Goal: Obtain resource: Download file/media

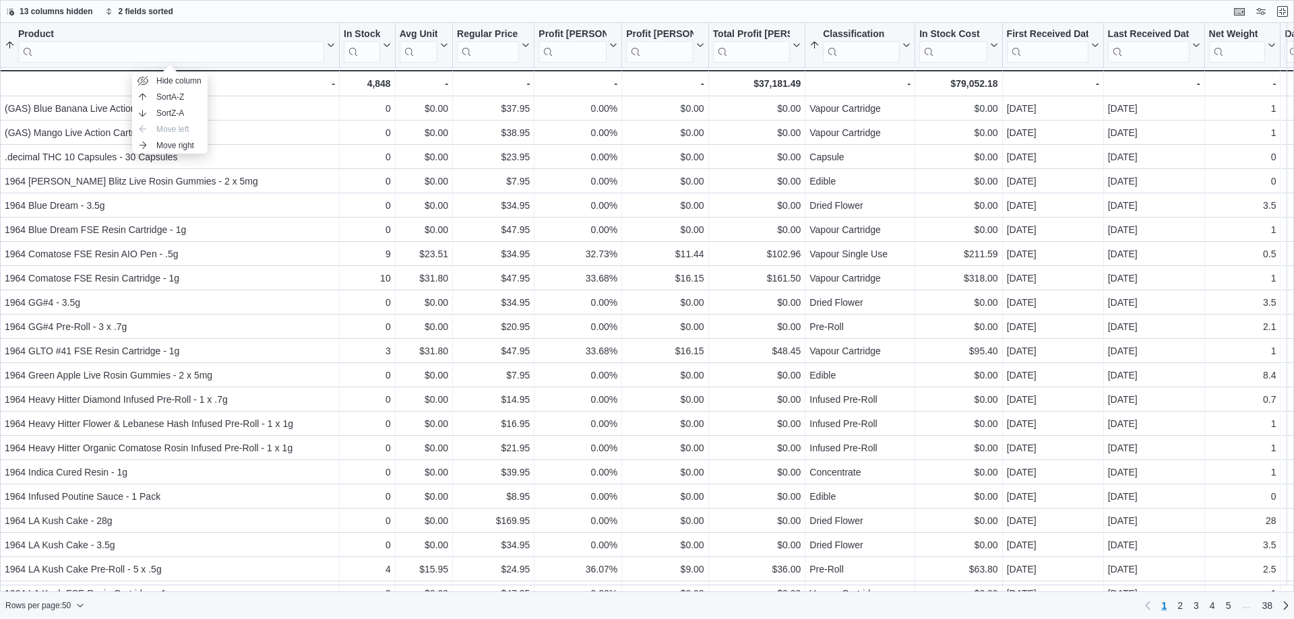
scroll to position [270, 0]
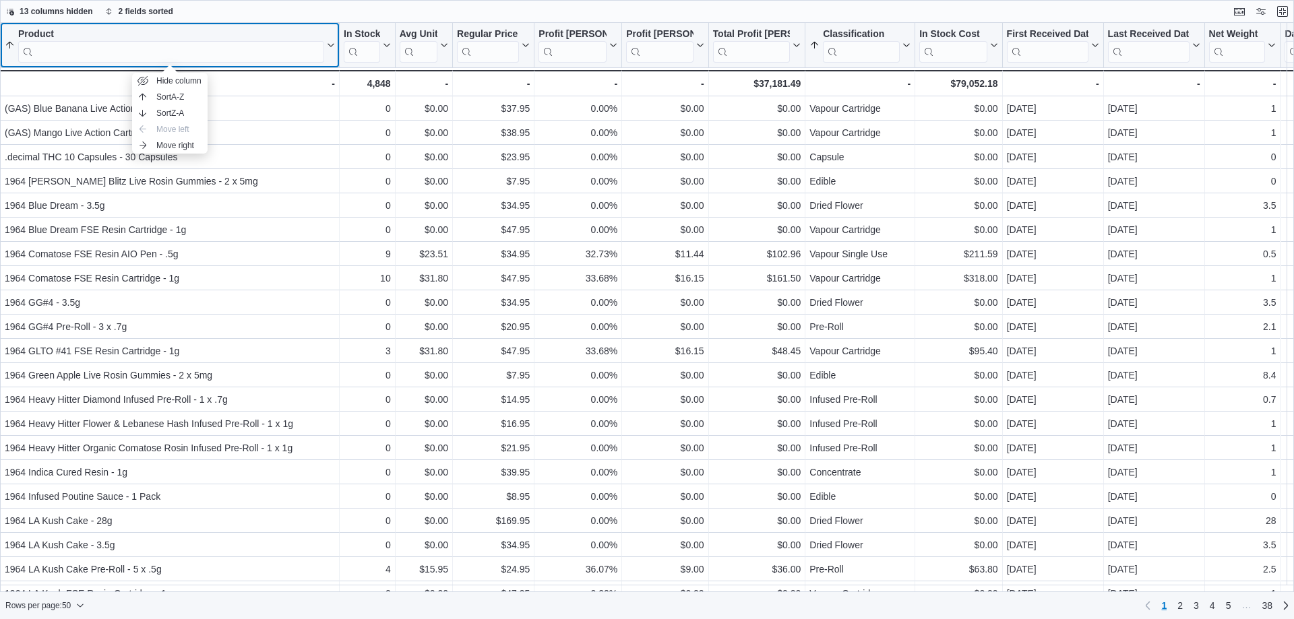
click at [208, 48] on input "search" at bounding box center [171, 52] width 306 height 22
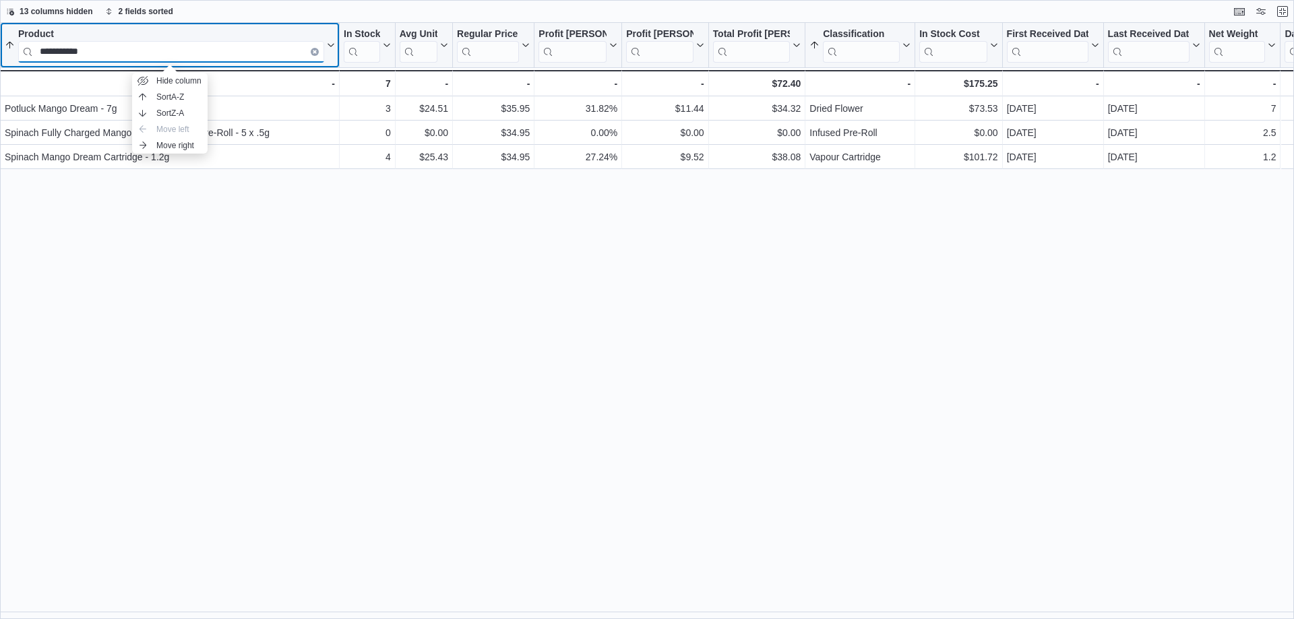
type input "**********"
click at [332, 41] on icon at bounding box center [329, 45] width 11 height 8
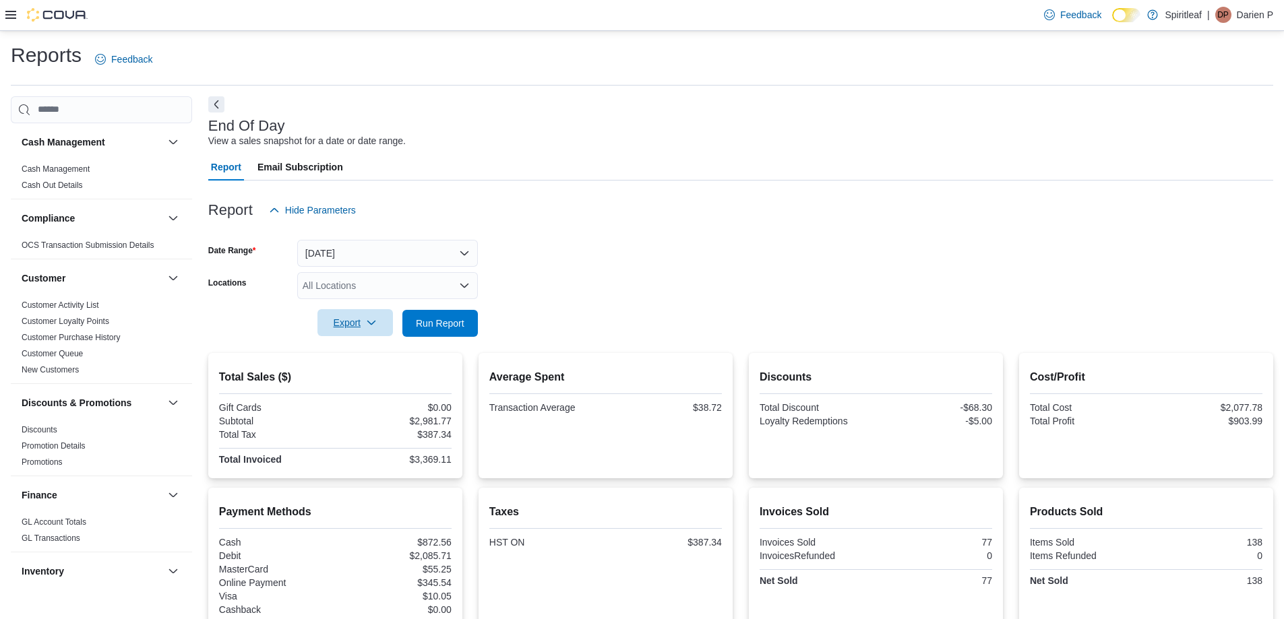
click at [348, 317] on span "Export" at bounding box center [354, 322] width 59 height 27
click at [371, 375] on span "Export to Pdf" at bounding box center [357, 377] width 61 height 11
